Goal: Find specific page/section: Find specific page/section

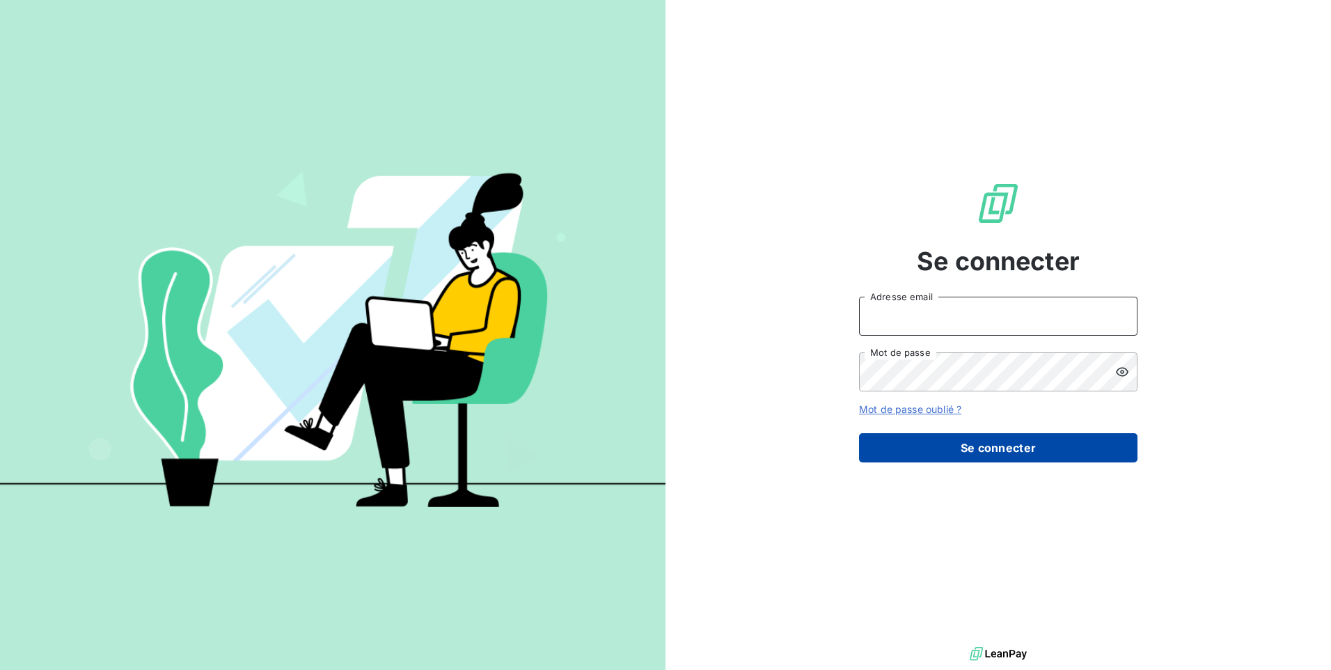
type input "[EMAIL_ADDRESS][DOMAIN_NAME]"
click at [985, 450] on button "Se connecter" at bounding box center [998, 447] width 278 height 29
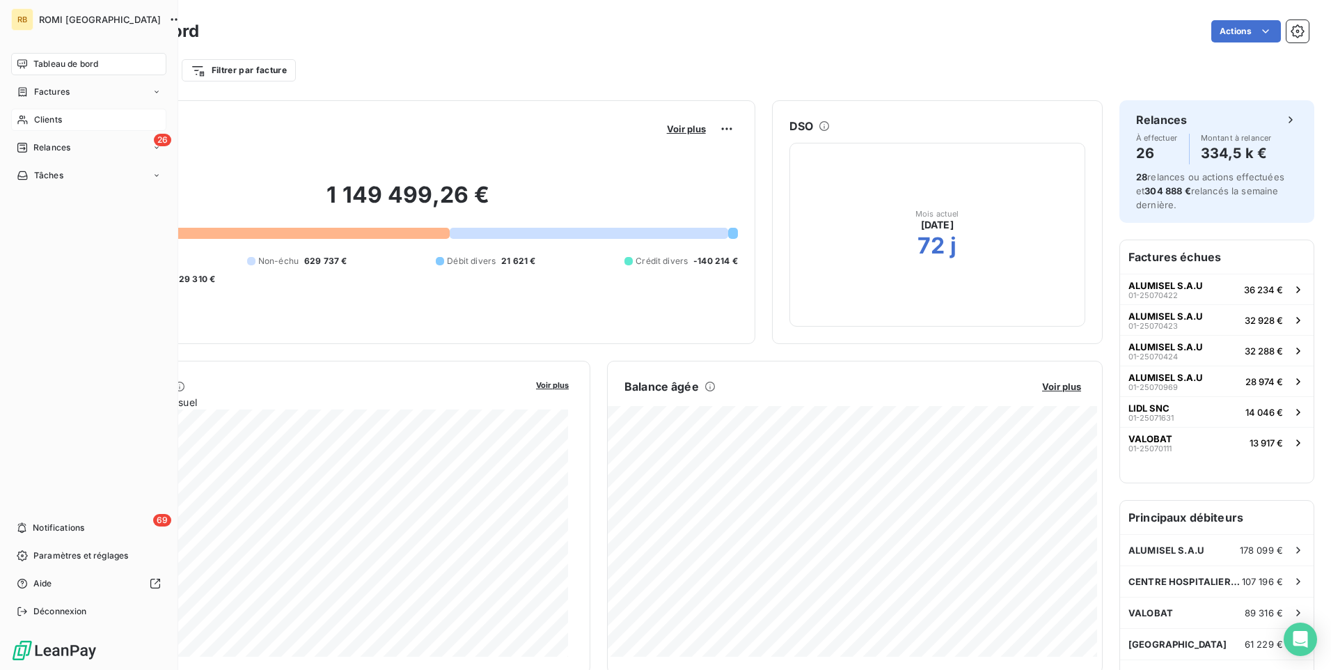
click at [29, 123] on div "Clients" at bounding box center [88, 120] width 155 height 22
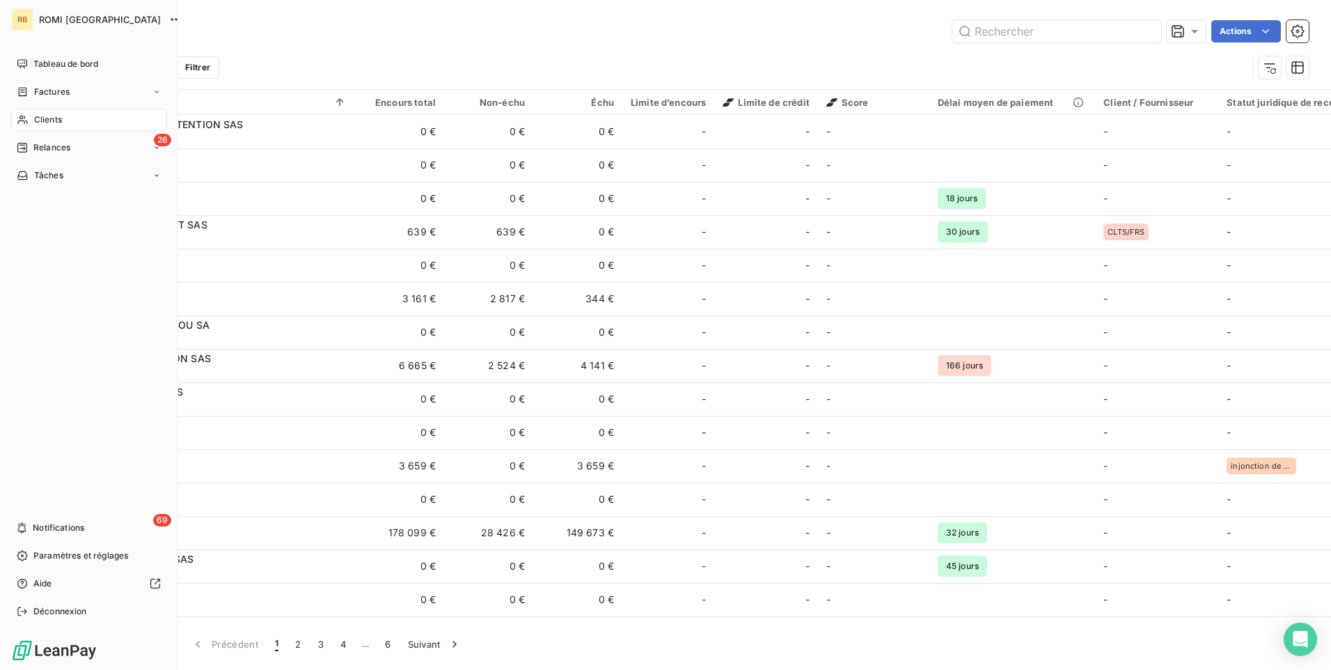
click at [22, 123] on icon at bounding box center [23, 119] width 12 height 11
click at [49, 122] on span "Clients" at bounding box center [48, 119] width 28 height 13
click at [74, 122] on div "Clients" at bounding box center [88, 120] width 155 height 22
click at [44, 122] on span "Clients" at bounding box center [48, 119] width 28 height 13
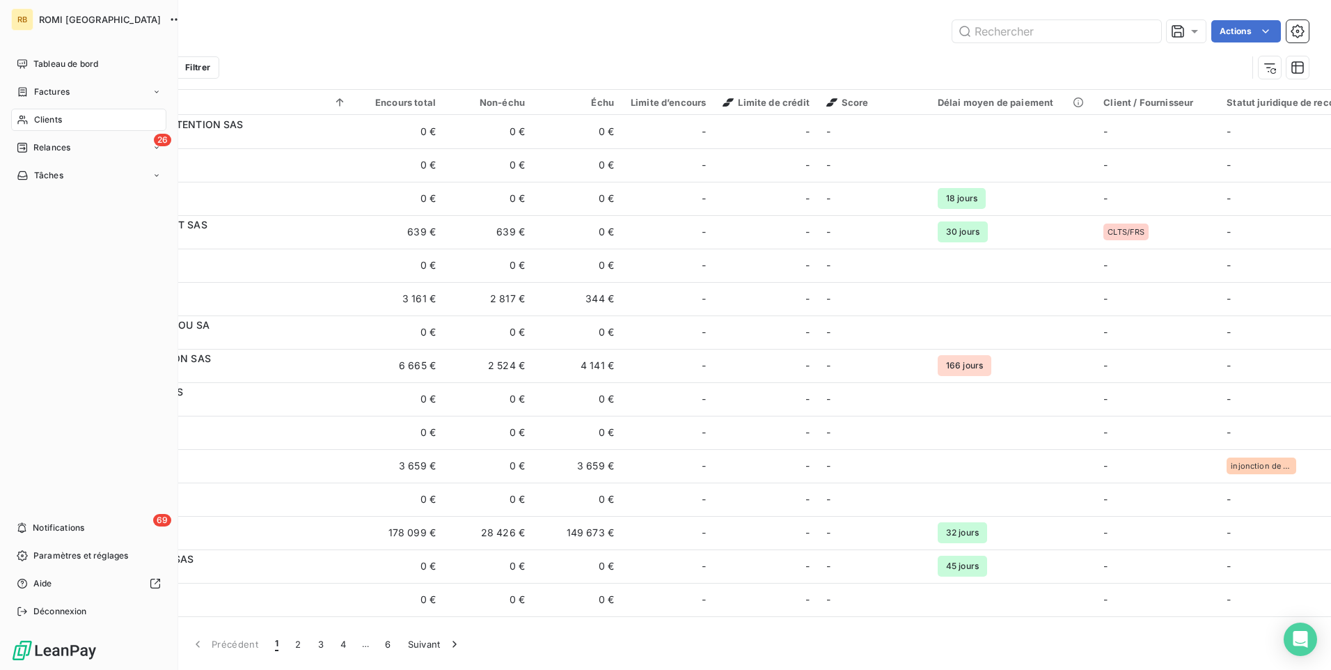
click at [44, 122] on span "Clients" at bounding box center [48, 119] width 28 height 13
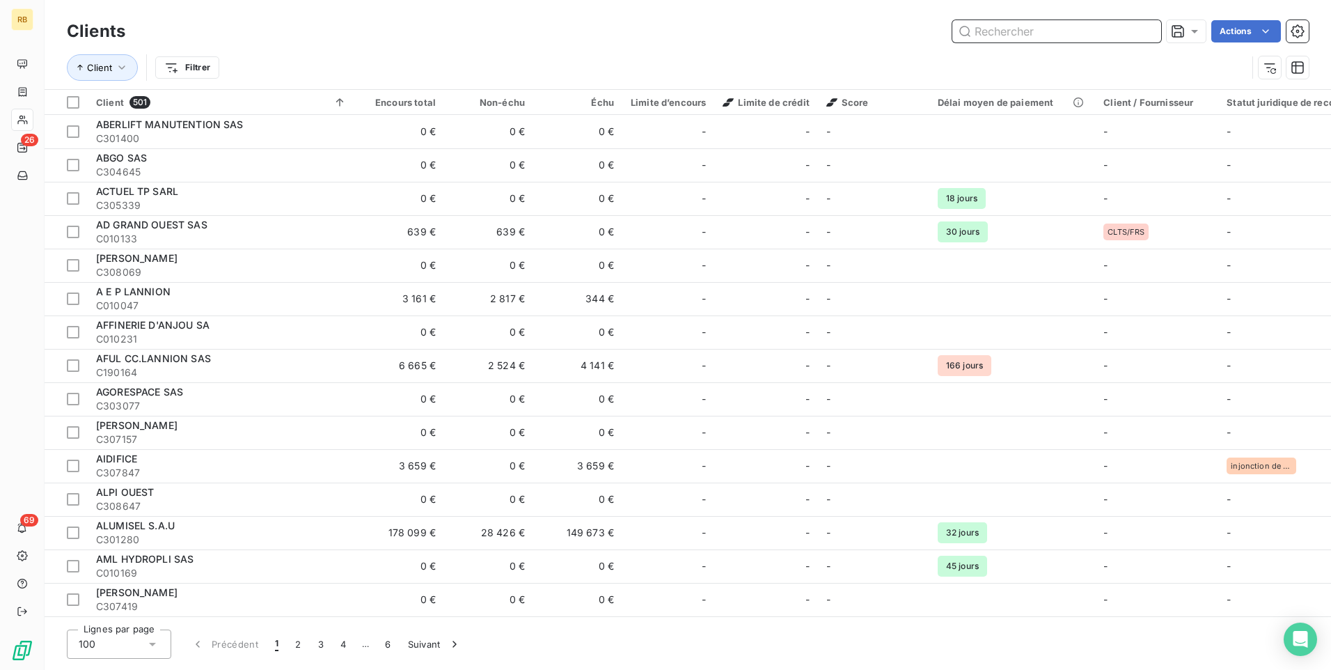
click at [1022, 31] on input "text" at bounding box center [1056, 31] width 209 height 22
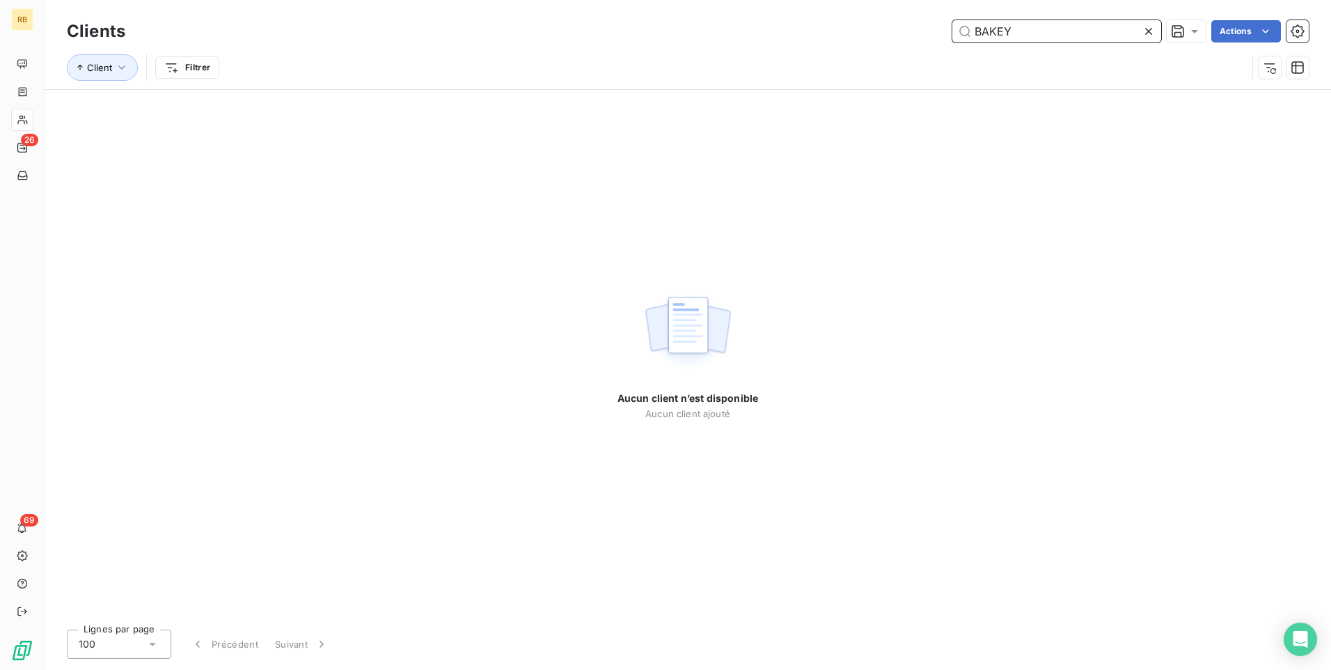
click at [1001, 31] on input "BAKEY" at bounding box center [1056, 31] width 209 height 22
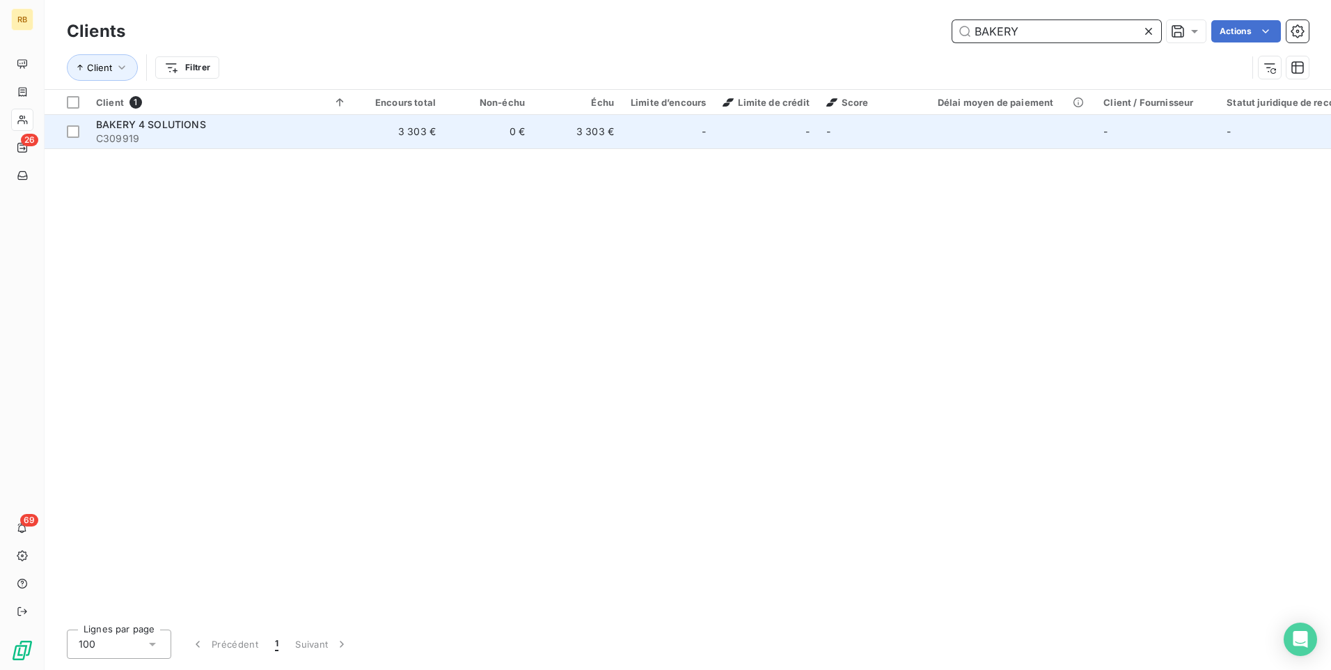
type input "BAKERY"
click at [146, 138] on span "C309919" at bounding box center [221, 139] width 251 height 14
